Goal: Find specific page/section: Find specific page/section

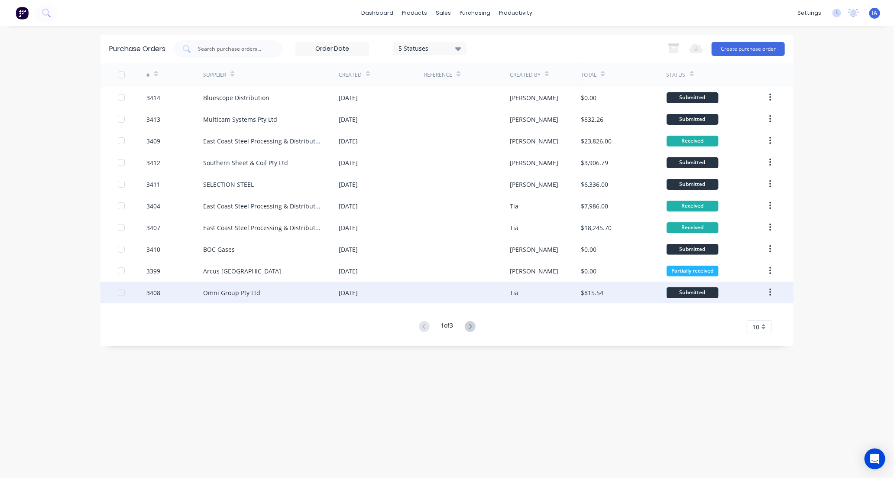
click at [277, 291] on div "Omni Group Pty Ltd" at bounding box center [271, 293] width 136 height 22
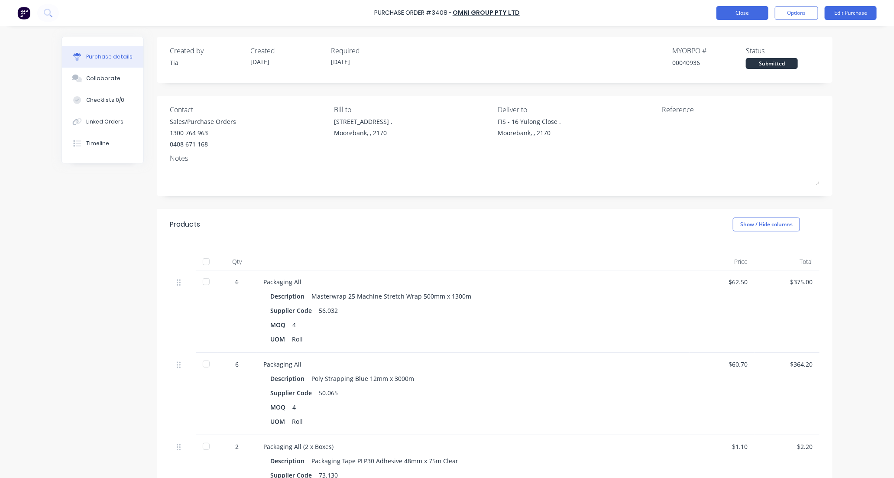
click at [747, 13] on button "Close" at bounding box center [742, 13] width 52 height 14
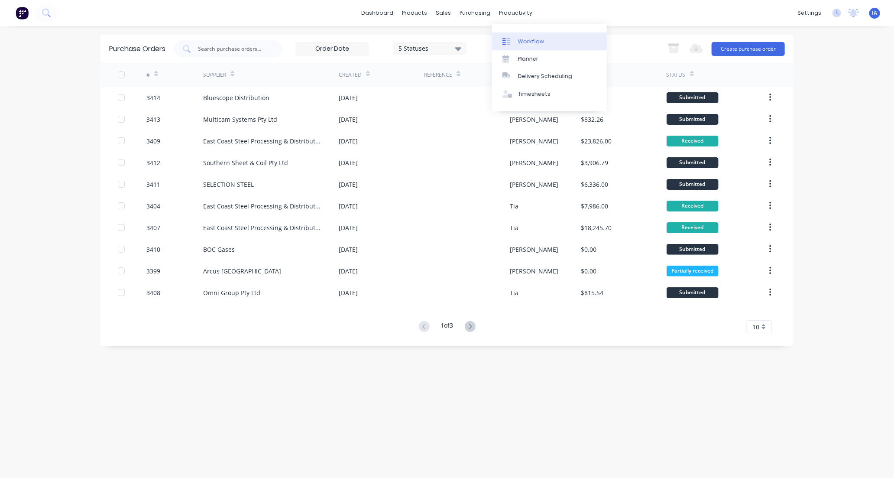
click at [548, 40] on link "Workflow" at bounding box center [549, 40] width 115 height 17
